Goal: Information Seeking & Learning: Learn about a topic

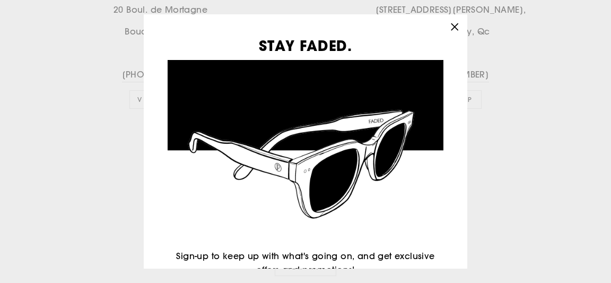
click at [458, 23] on icon "button" at bounding box center [454, 27] width 15 height 15
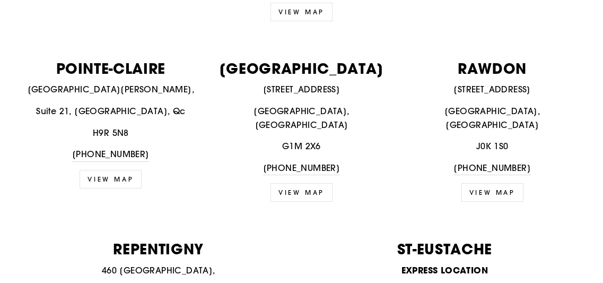
scroll to position [1302, 0]
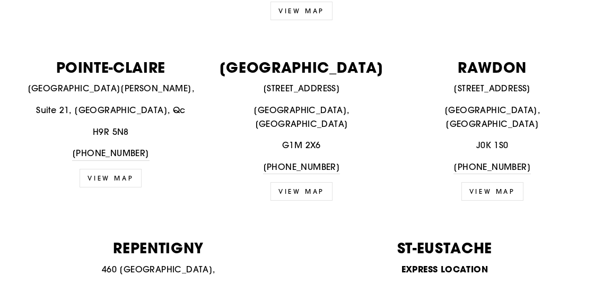
click at [309, 182] on link "VIEW MAP" at bounding box center [302, 191] width 62 height 19
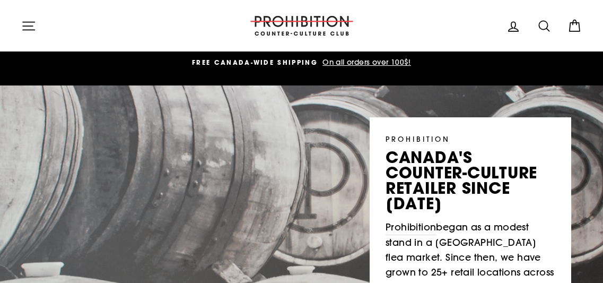
click at [577, 27] on icon at bounding box center [574, 26] width 15 height 15
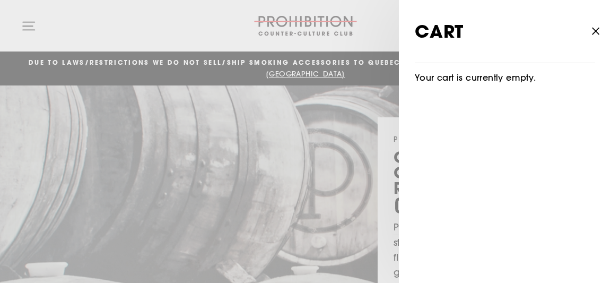
click at [595, 30] on icon "button" at bounding box center [595, 31] width 6 height 6
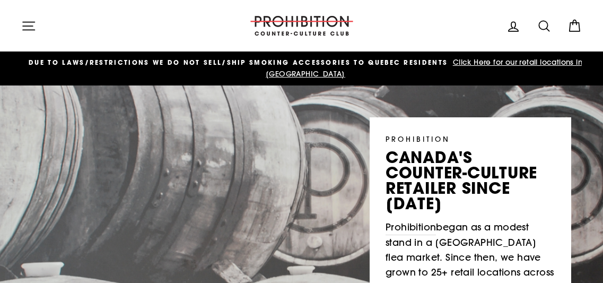
click at [27, 23] on icon "button" at bounding box center [28, 26] width 15 height 15
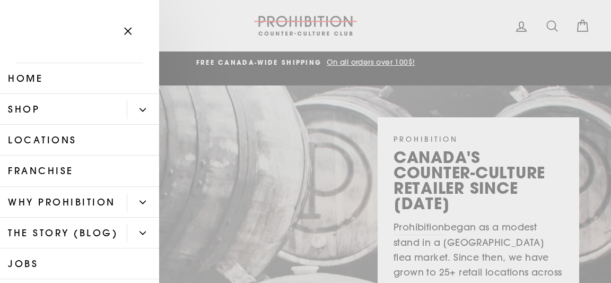
click at [139, 110] on icon "Primary" at bounding box center [142, 110] width 6 height 6
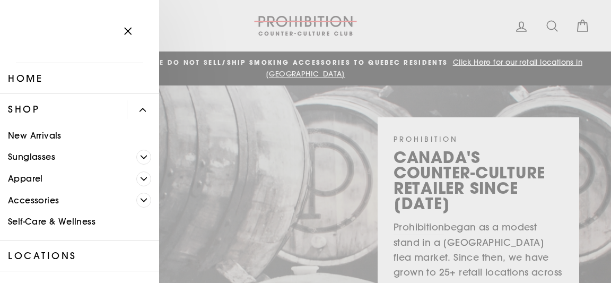
click at [25, 111] on link "Shop" at bounding box center [63, 109] width 127 height 31
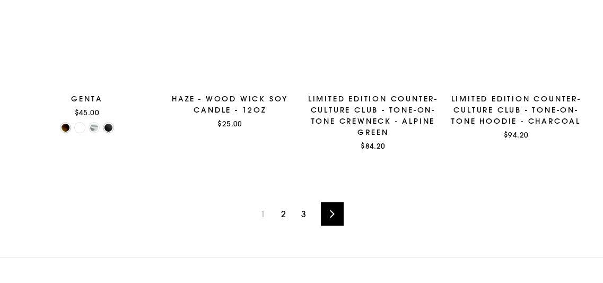
scroll to position [1464, 0]
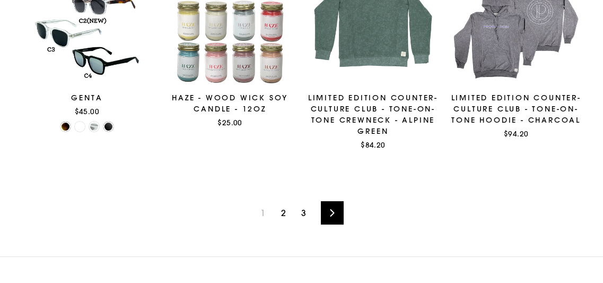
click at [336, 215] on link "Next" at bounding box center [332, 212] width 23 height 23
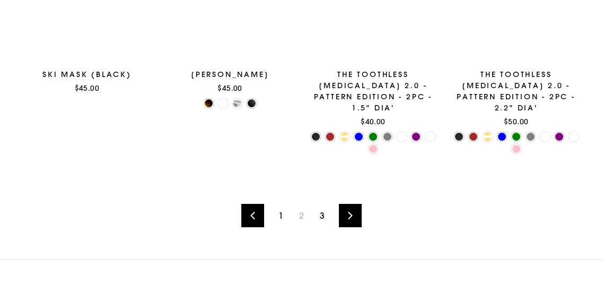
scroll to position [1530, 0]
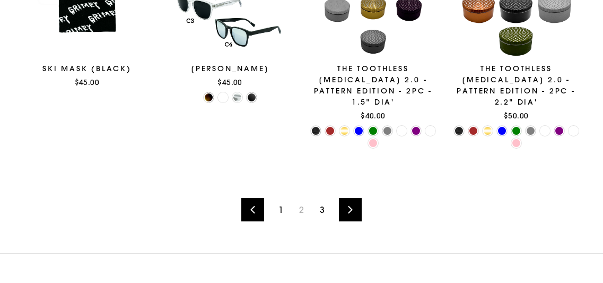
click at [348, 206] on icon at bounding box center [350, 209] width 4 height 7
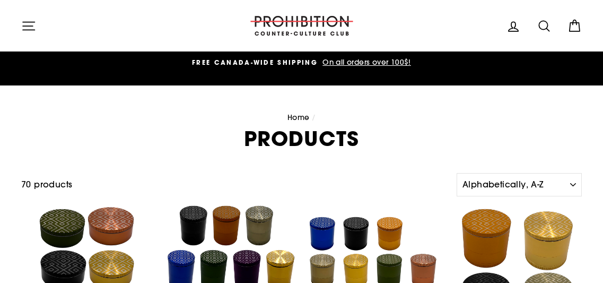
click at [31, 28] on icon "button" at bounding box center [28, 26] width 15 height 15
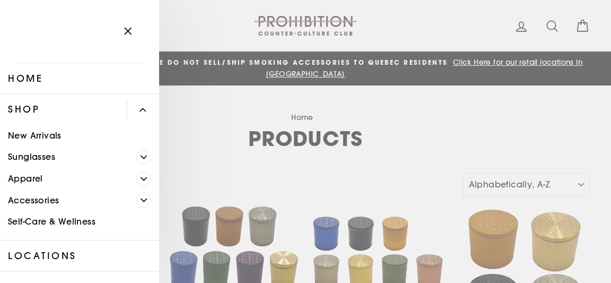
click at [41, 136] on link "New Arrivals" at bounding box center [79, 136] width 159 height 22
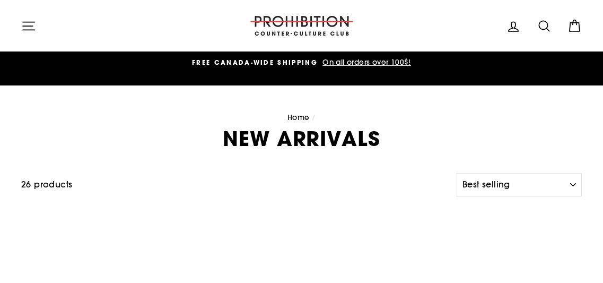
select select "best-selling"
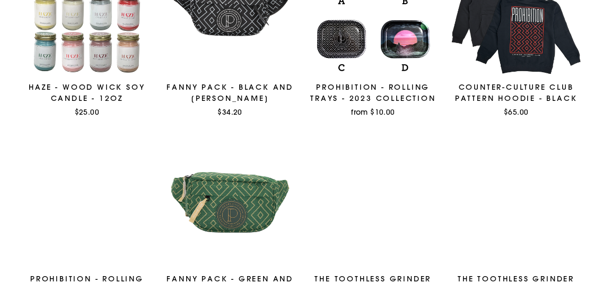
scroll to position [260, 0]
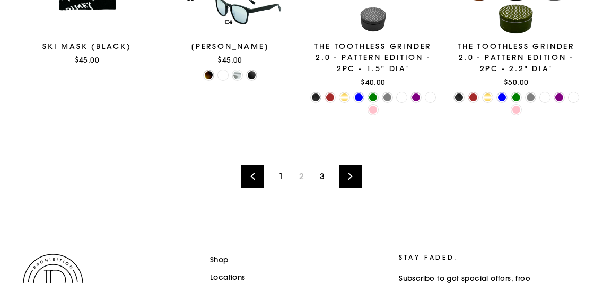
scroll to position [1662, 0]
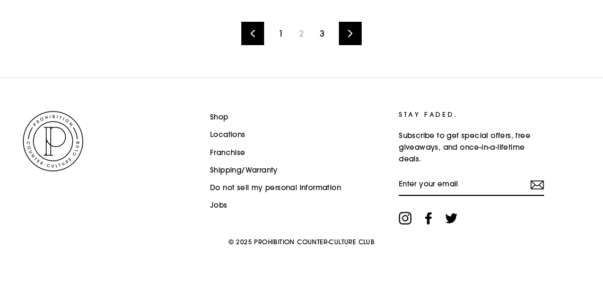
click at [247, 167] on link "Shipping/Warranty" at bounding box center [244, 170] width 68 height 16
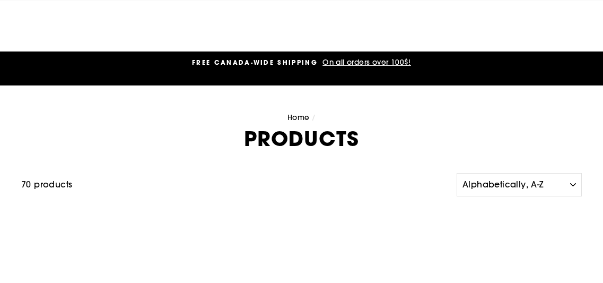
scroll to position [1662, 0]
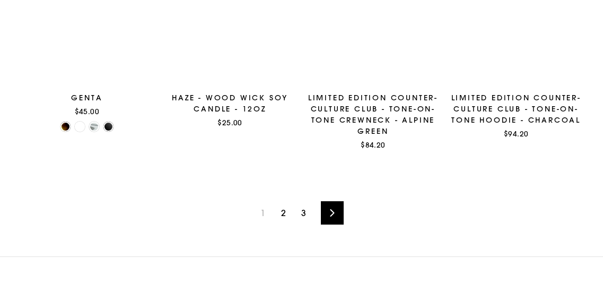
scroll to position [1454, 0]
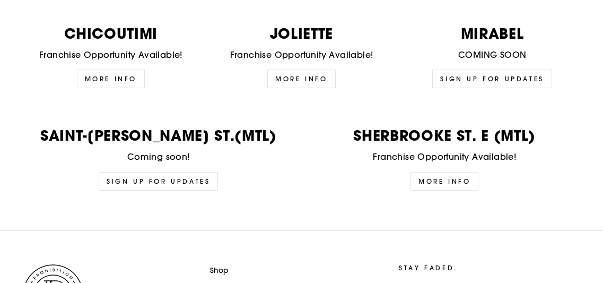
scroll to position [2759, 0]
